Goal: Information Seeking & Learning: Understand process/instructions

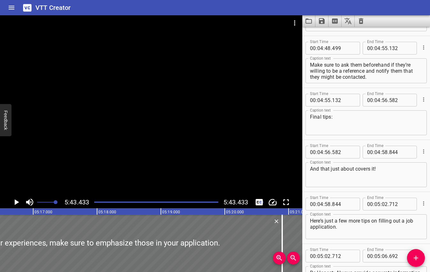
scroll to position [0, 20198]
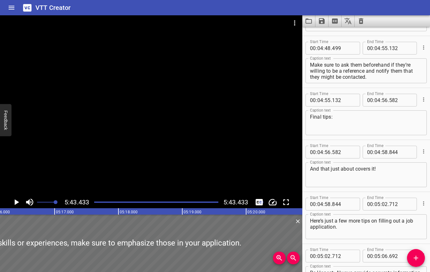
click at [206, 73] on div at bounding box center [151, 105] width 303 height 181
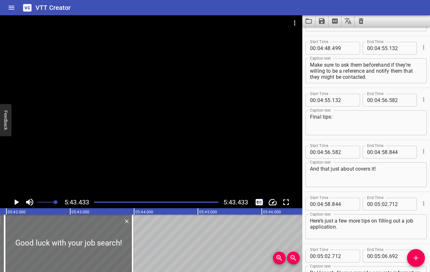
scroll to position [0, 21941]
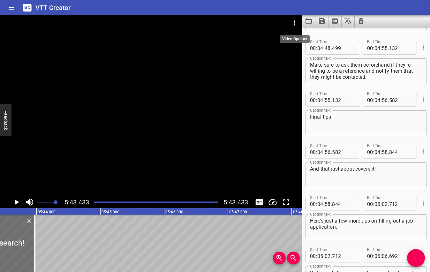
click at [295, 20] on icon "Video Options" at bounding box center [295, 23] width 8 height 8
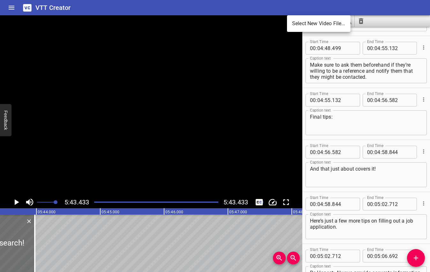
click at [301, 21] on li "Select New Video File..." at bounding box center [319, 23] width 64 height 11
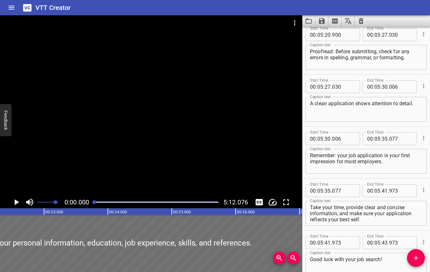
scroll to position [0, 0]
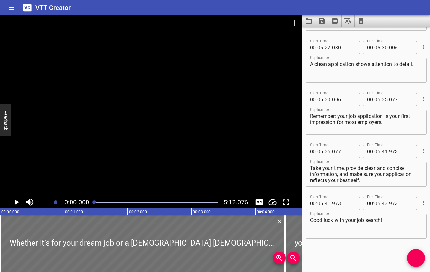
click at [15, 202] on icon "Play/Pause" at bounding box center [17, 203] width 4 height 6
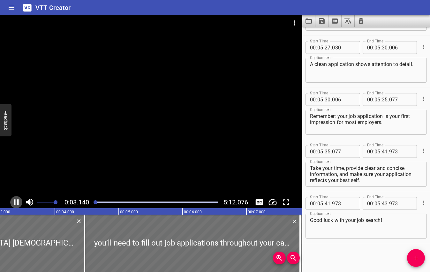
click at [14, 202] on icon "Play/Pause" at bounding box center [16, 203] width 5 height 6
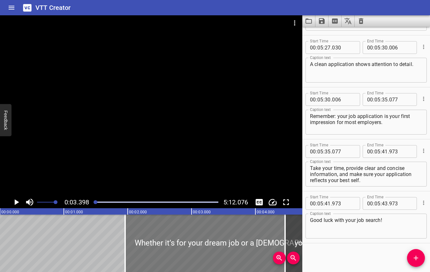
drag, startPoint x: 127, startPoint y: 242, endPoint x: 258, endPoint y: 246, distance: 131.3
click at [258, 246] on div at bounding box center [267, 243] width 285 height 57
type input "02"
type input "055"
type input "06"
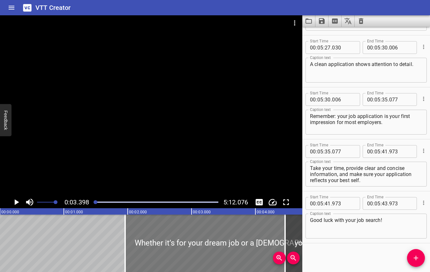
type input "519"
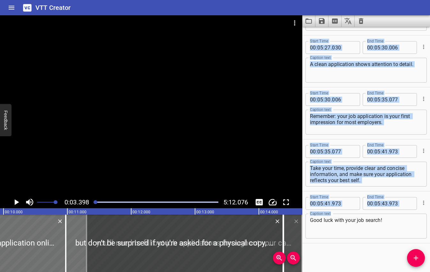
scroll to position [0, 795]
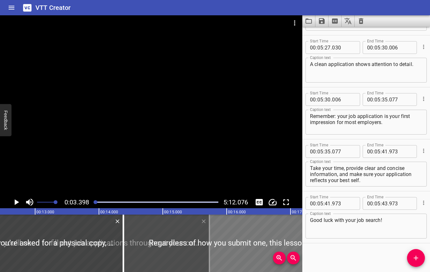
drag, startPoint x: 130, startPoint y: 245, endPoint x: 157, endPoint y: 244, distance: 26.9
type input "11"
type input "997"
type input "15"
type input "374"
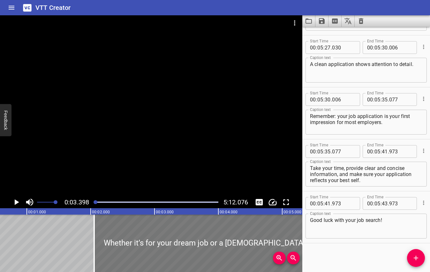
scroll to position [0, 0]
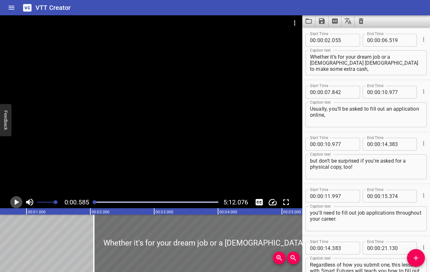
click at [16, 202] on icon "Play/Pause" at bounding box center [17, 203] width 4 height 6
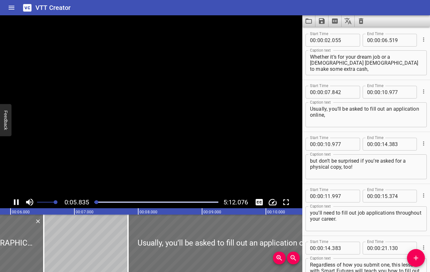
click at [16, 202] on icon "Play/Pause" at bounding box center [16, 203] width 10 height 10
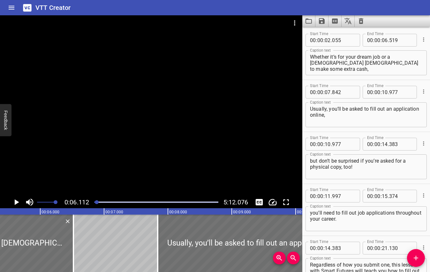
scroll to position [0, 324]
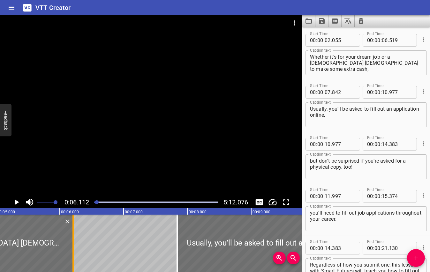
drag, startPoint x: 92, startPoint y: 249, endPoint x: 60, endPoint y: 249, distance: 31.9
click at [73, 249] on div at bounding box center [73, 243] width 1 height 57
type input "024"
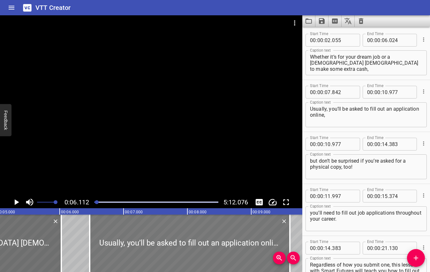
drag, startPoint x: 205, startPoint y: 259, endPoint x: 118, endPoint y: 255, distance: 87.6
click at [118, 255] on div at bounding box center [190, 243] width 200 height 57
type input "06"
type input "472"
type input "09"
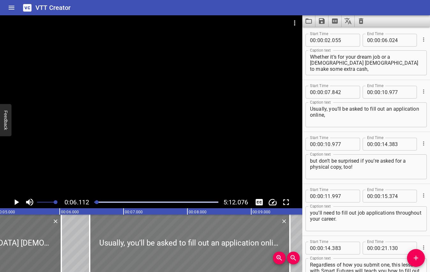
type input "607"
click at [13, 202] on icon "Play/Pause" at bounding box center [16, 203] width 10 height 10
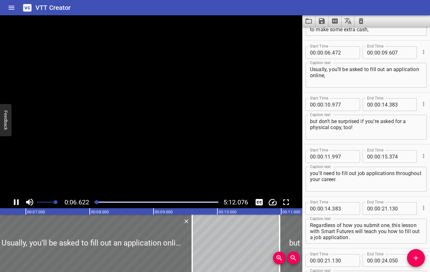
scroll to position [0, 426]
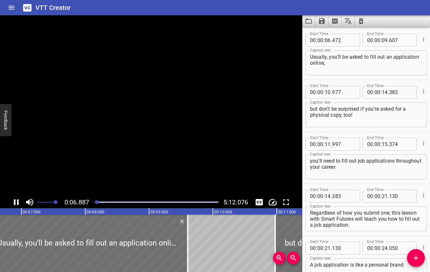
click at [13, 202] on icon "Play/Pause" at bounding box center [16, 203] width 10 height 10
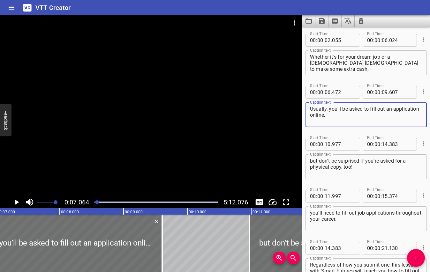
drag, startPoint x: 385, startPoint y: 109, endPoint x: 306, endPoint y: 104, distance: 79.1
click at [306, 104] on div "Usually, you’ll be asked to fill out an application online, Caption text" at bounding box center [366, 115] width 121 height 25
click at [364, 112] on textarea "Usually, you’ll be asked to fill out an application online," at bounding box center [366, 115] width 112 height 18
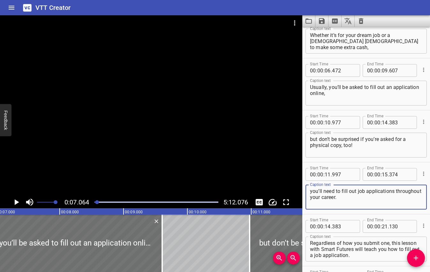
click at [350, 193] on textarea "you’ll need to fill out job applications throughout your career." at bounding box center [366, 197] width 112 height 18
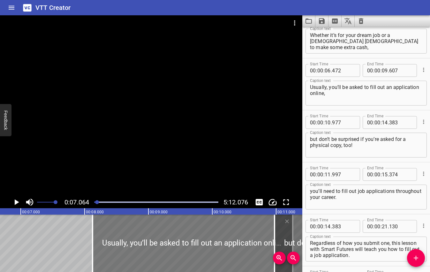
drag, startPoint x: 123, startPoint y: 255, endPoint x: 239, endPoint y: 255, distance: 116.6
click at [239, 255] on div at bounding box center [193, 243] width 200 height 57
type input "08"
type input "297"
type input "11"
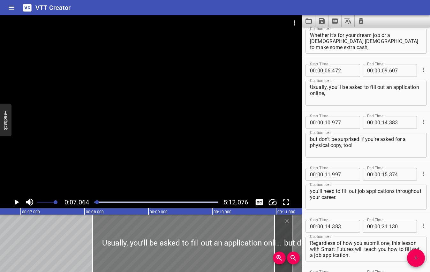
type input "432"
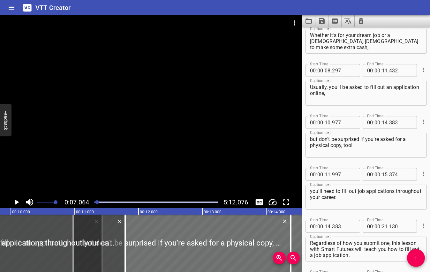
drag, startPoint x: 230, startPoint y: 236, endPoint x: 1, endPoint y: 242, distance: 229.1
click at [1, 242] on div at bounding box center [17, 243] width 216 height 57
type input "08"
type input "412"
type input "11"
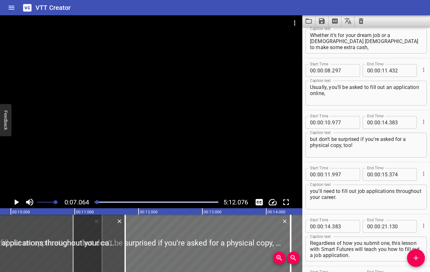
type input "790"
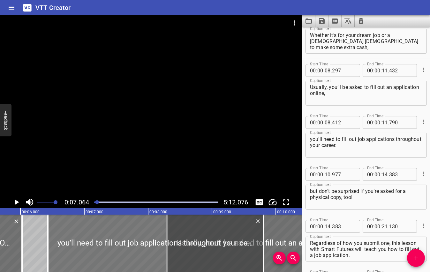
drag, startPoint x: 188, startPoint y: 236, endPoint x: 62, endPoint y: 234, distance: 126.5
click at [62, 234] on div at bounding box center [156, 243] width 216 height 57
type input "06"
type input "431"
type input "09"
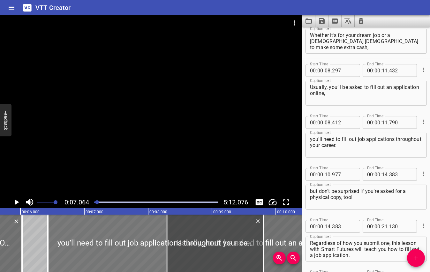
type input "809"
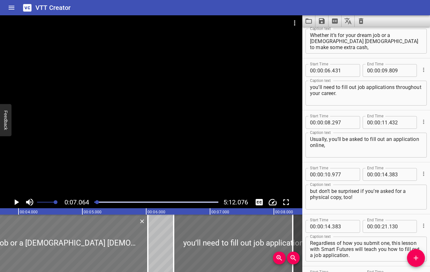
scroll to position [0, 228]
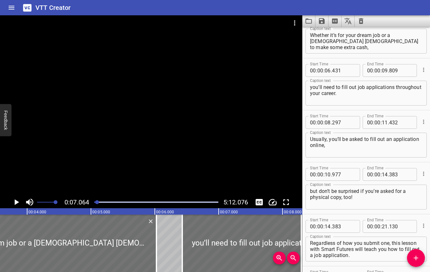
click at [17, 203] on icon "Play/Pause" at bounding box center [17, 203] width 4 height 6
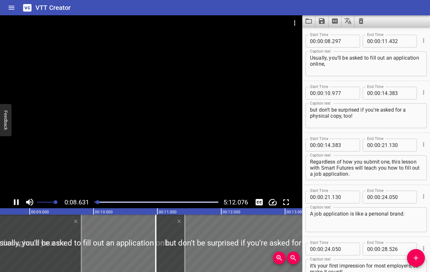
scroll to position [0, 551]
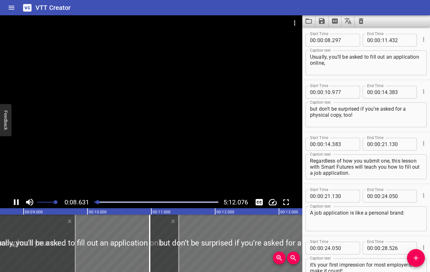
click at [17, 203] on icon "Play/Pause" at bounding box center [16, 203] width 10 height 10
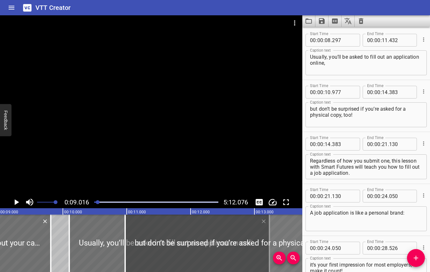
drag, startPoint x: 94, startPoint y: 242, endPoint x: 209, endPoint y: 227, distance: 116.2
type input "10"
type input "102"
type input "13"
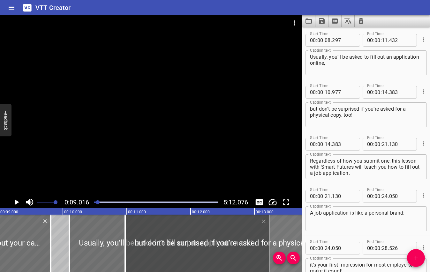
type input "237"
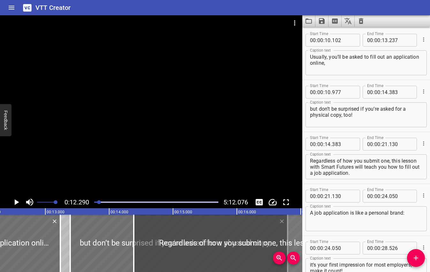
drag, startPoint x: 117, startPoint y: 235, endPoint x: 271, endPoint y: 224, distance: 154.7
type input "13"
type input "392"
type input "16"
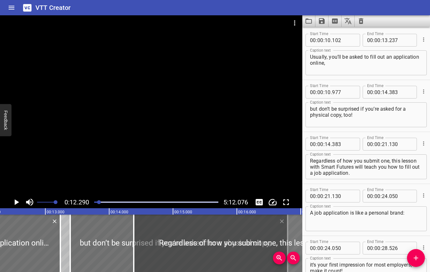
type input "798"
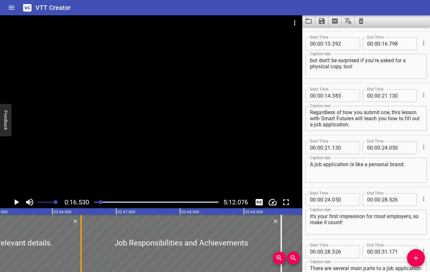
click at [79, 252] on div at bounding box center [81, 243] width 6 height 57
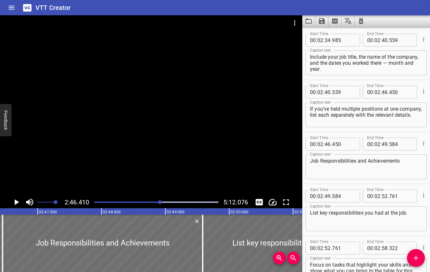
click at [16, 201] on icon "Play/Pause" at bounding box center [17, 203] width 4 height 6
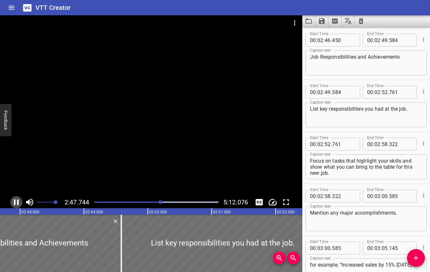
click at [16, 201] on icon "Play/Pause" at bounding box center [16, 203] width 10 height 10
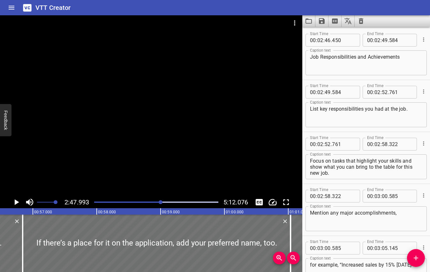
scroll to position [0, 3376]
